Goal: Check status: Check status

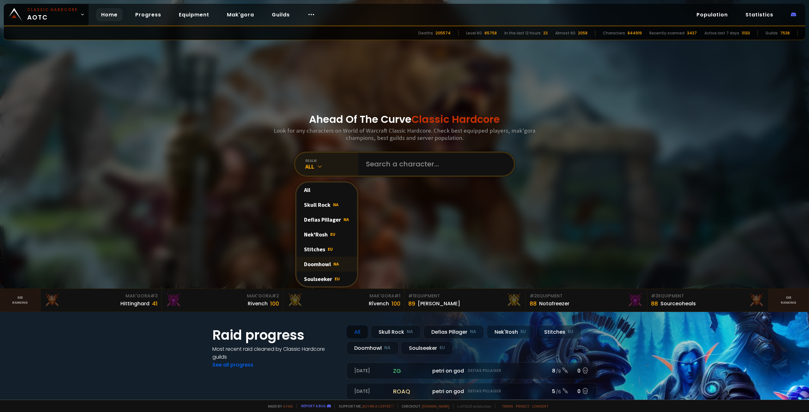
click at [322, 262] on div "Doomhowl NA" at bounding box center [326, 264] width 61 height 15
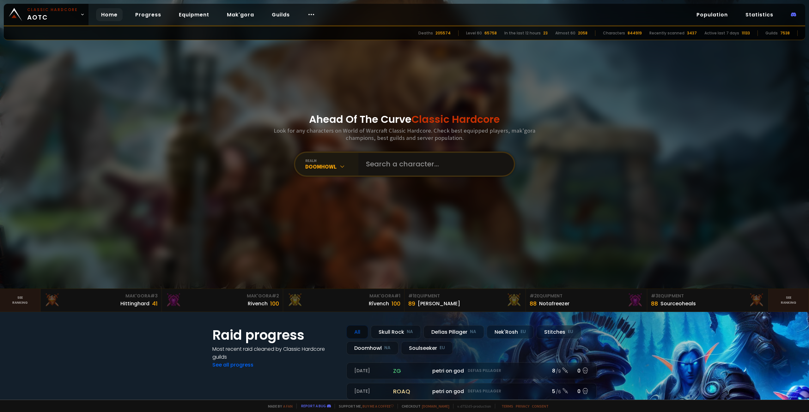
click at [382, 168] on input "text" at bounding box center [434, 164] width 144 height 23
type input "Prodiigy"
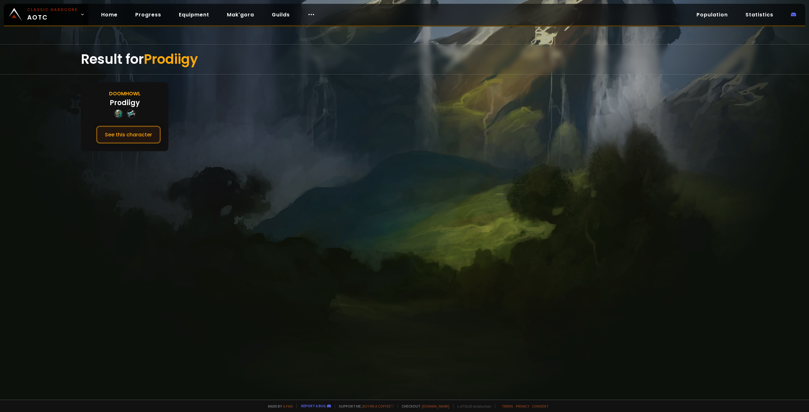
click at [141, 128] on button "See this character" at bounding box center [128, 135] width 65 height 18
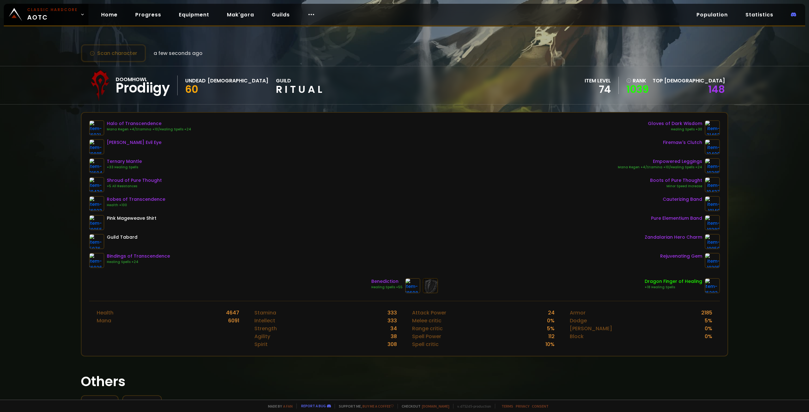
click at [363, 376] on h1 "Others" at bounding box center [404, 382] width 647 height 20
click at [54, 203] on div "Scan character a few seconds ago Doomhowl Prodiigy Undead Priest 60 guild R I T…" at bounding box center [404, 200] width 809 height 400
